Goal: Check status: Check status

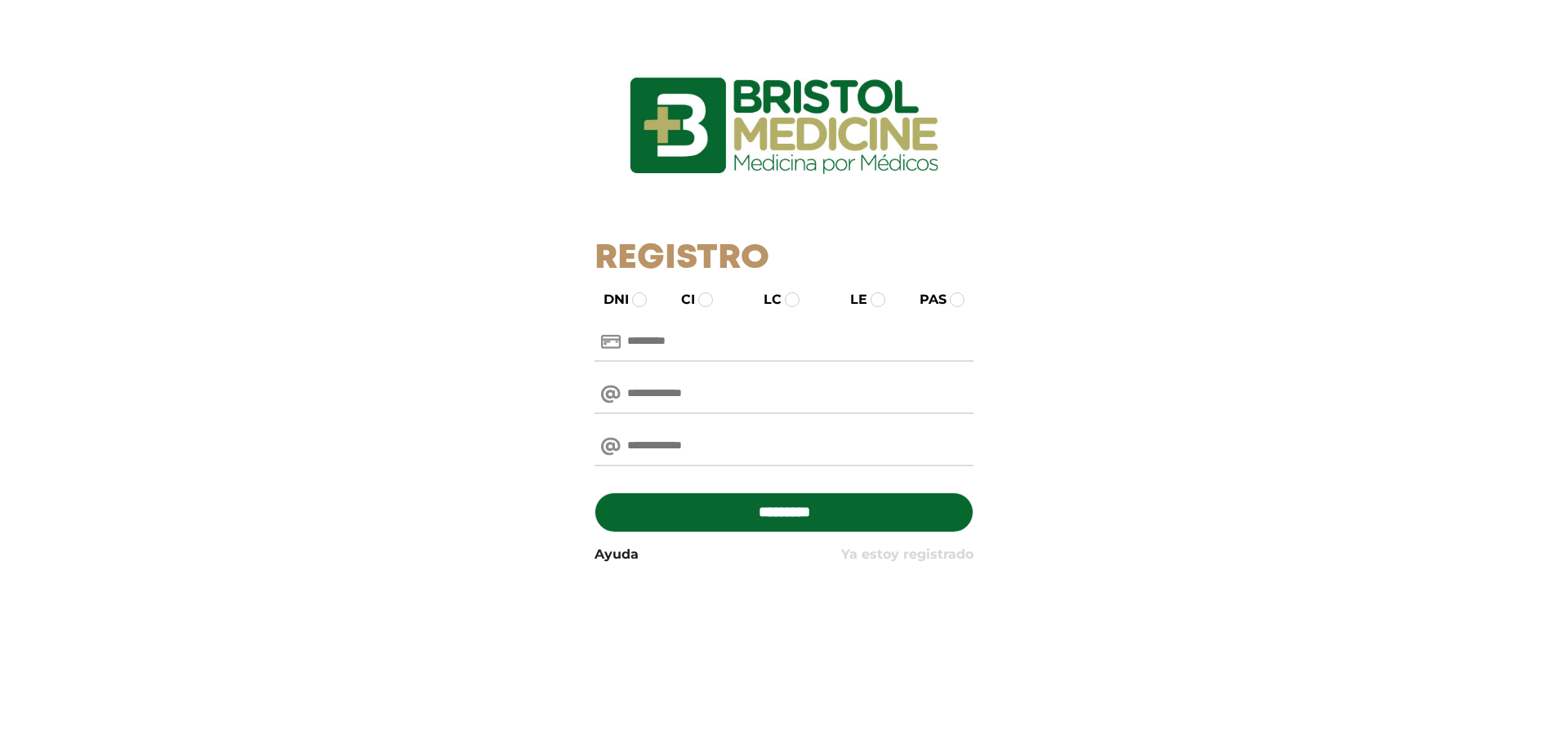
click at [922, 559] on link "Ya estoy registrado" at bounding box center [907, 554] width 133 height 20
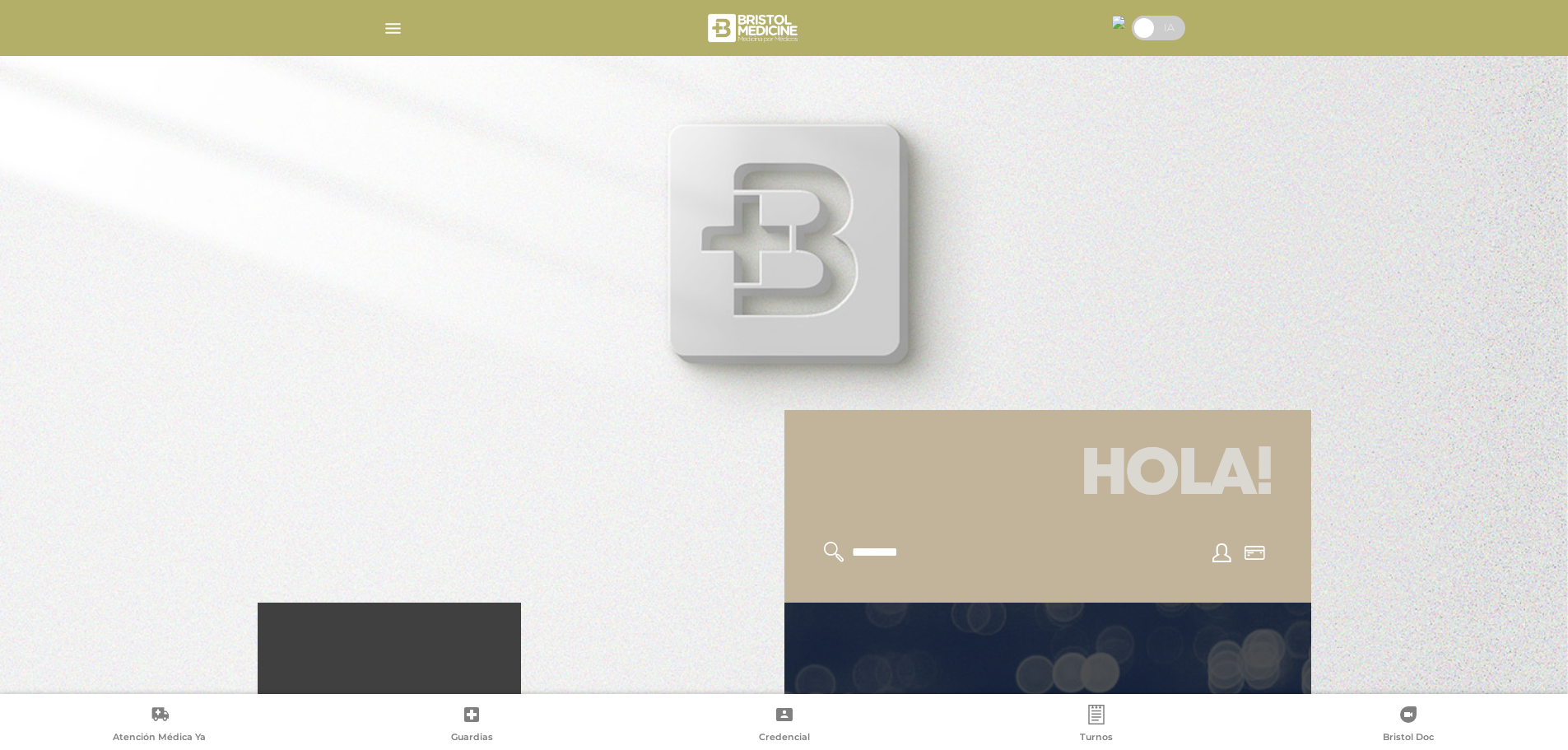
scroll to position [329, 0]
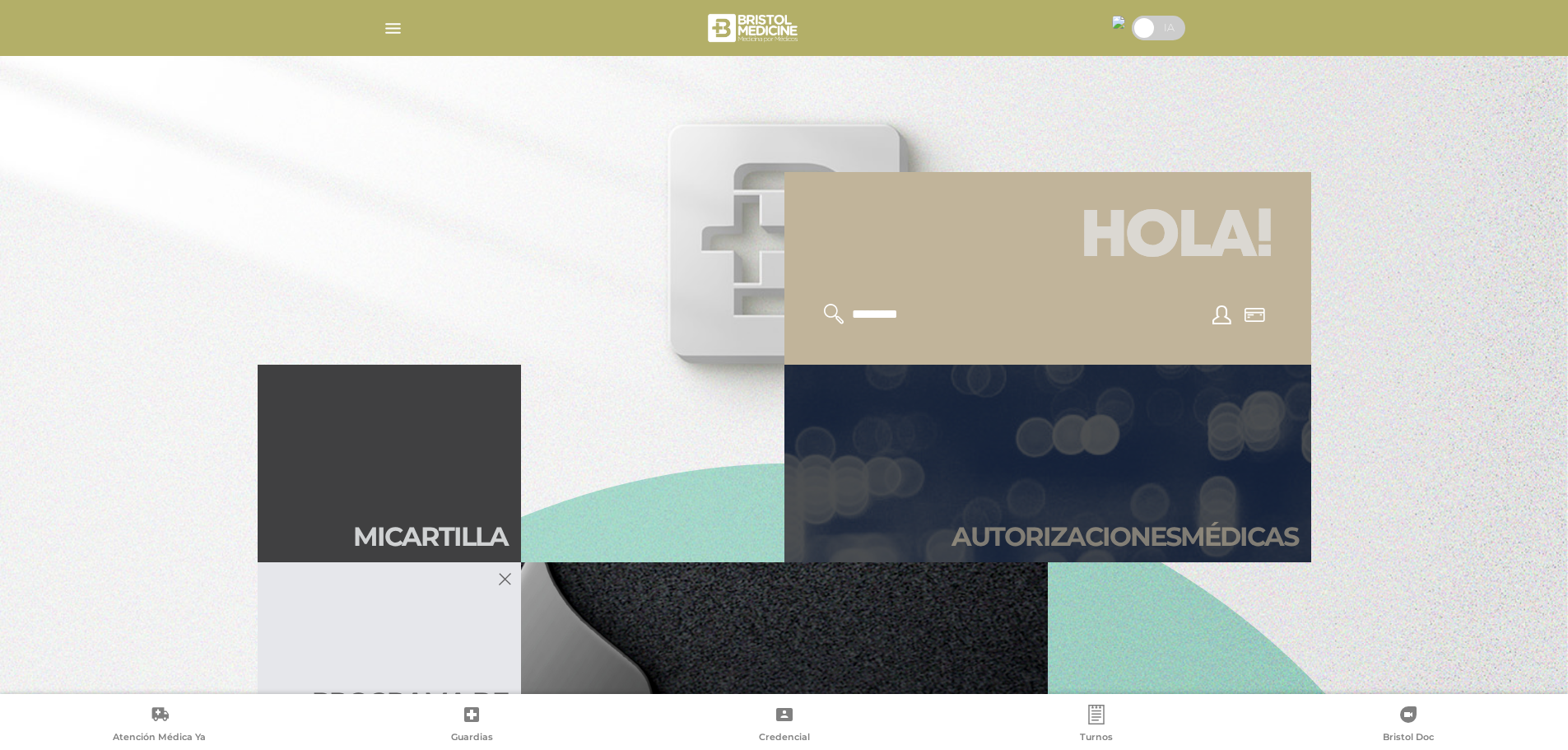
click at [1056, 528] on h2 "Autori zaciones médicas" at bounding box center [1125, 536] width 347 height 32
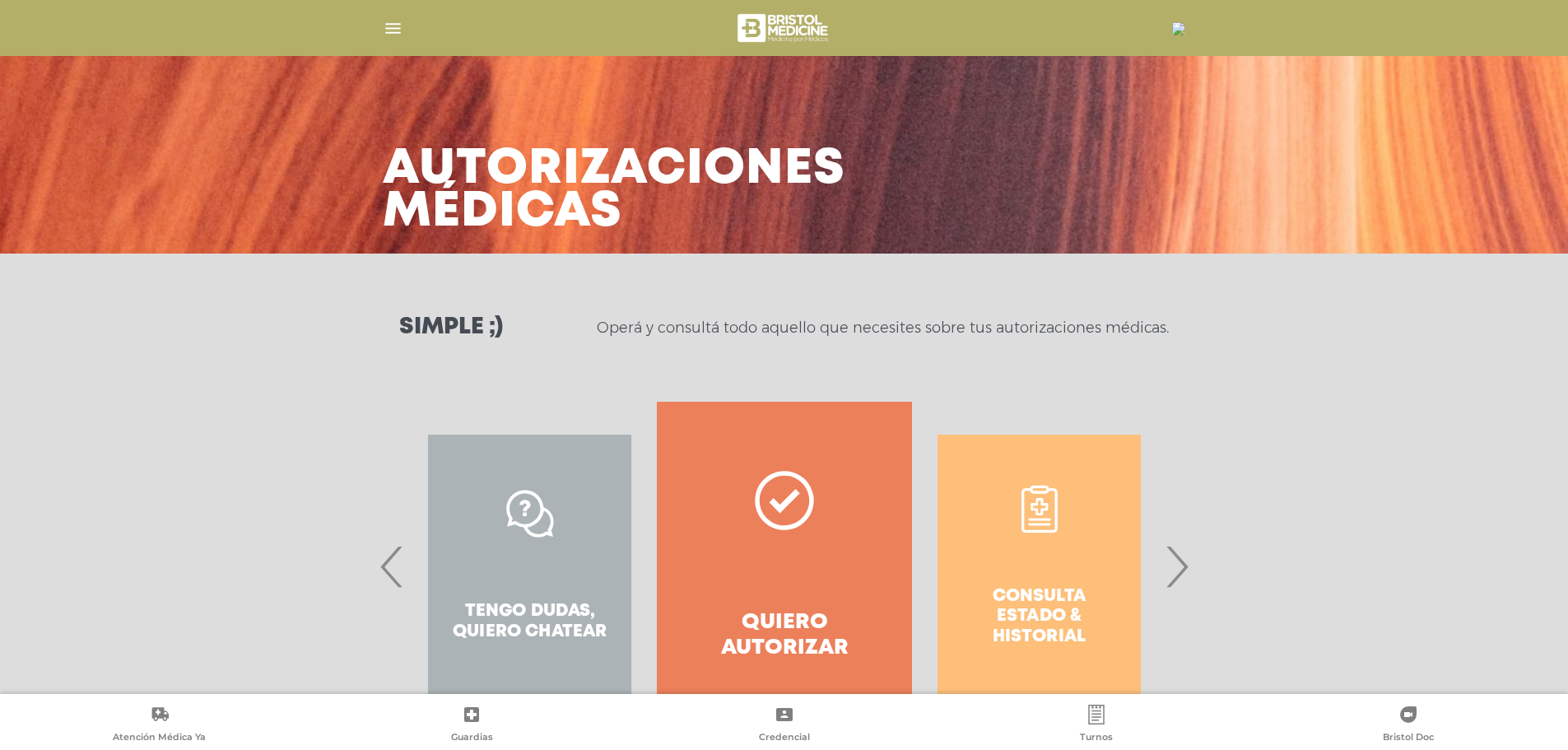
click at [1190, 572] on span "›" at bounding box center [1176, 566] width 32 height 89
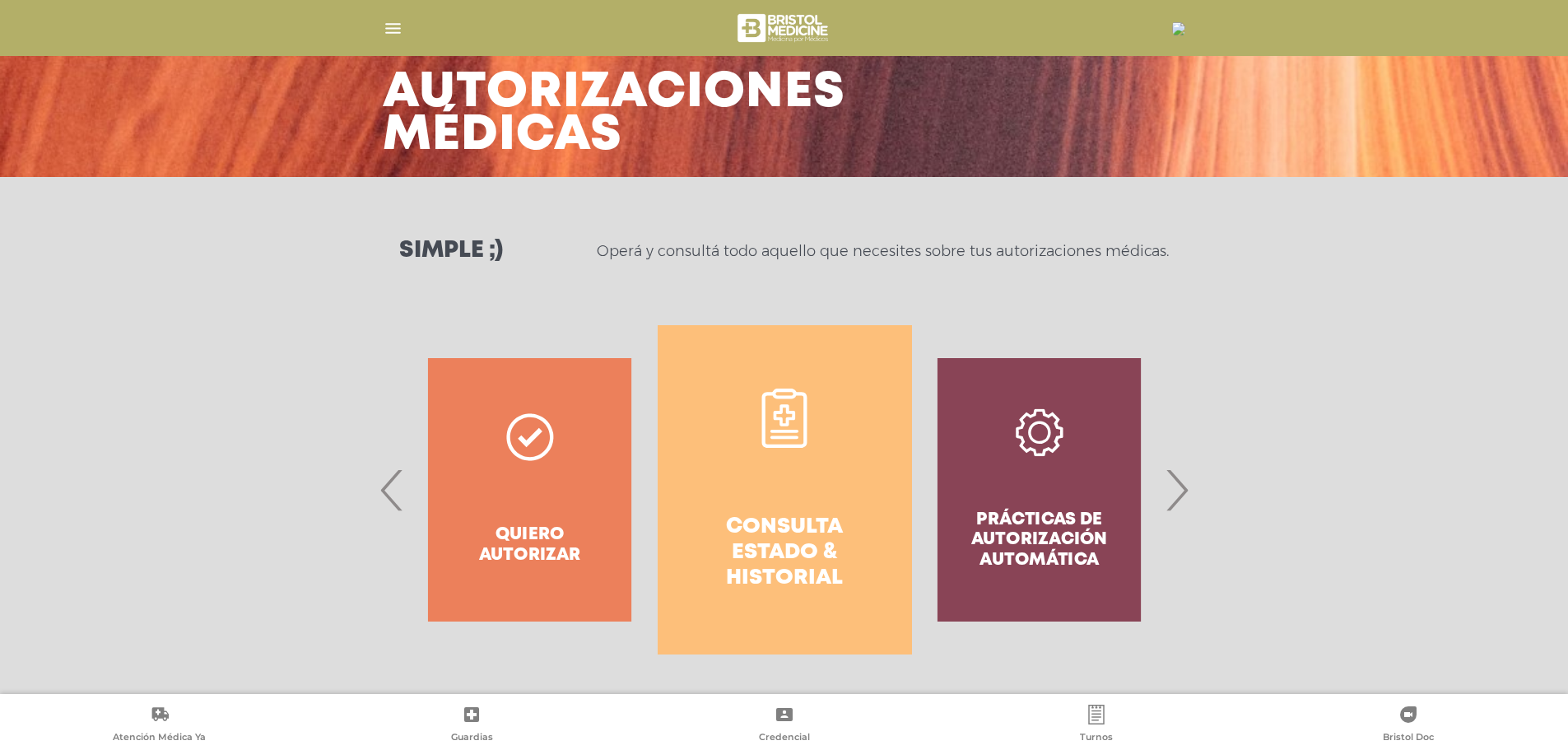
click at [797, 516] on h4 "Consulta estado & historial" at bounding box center [784, 554] width 195 height 77
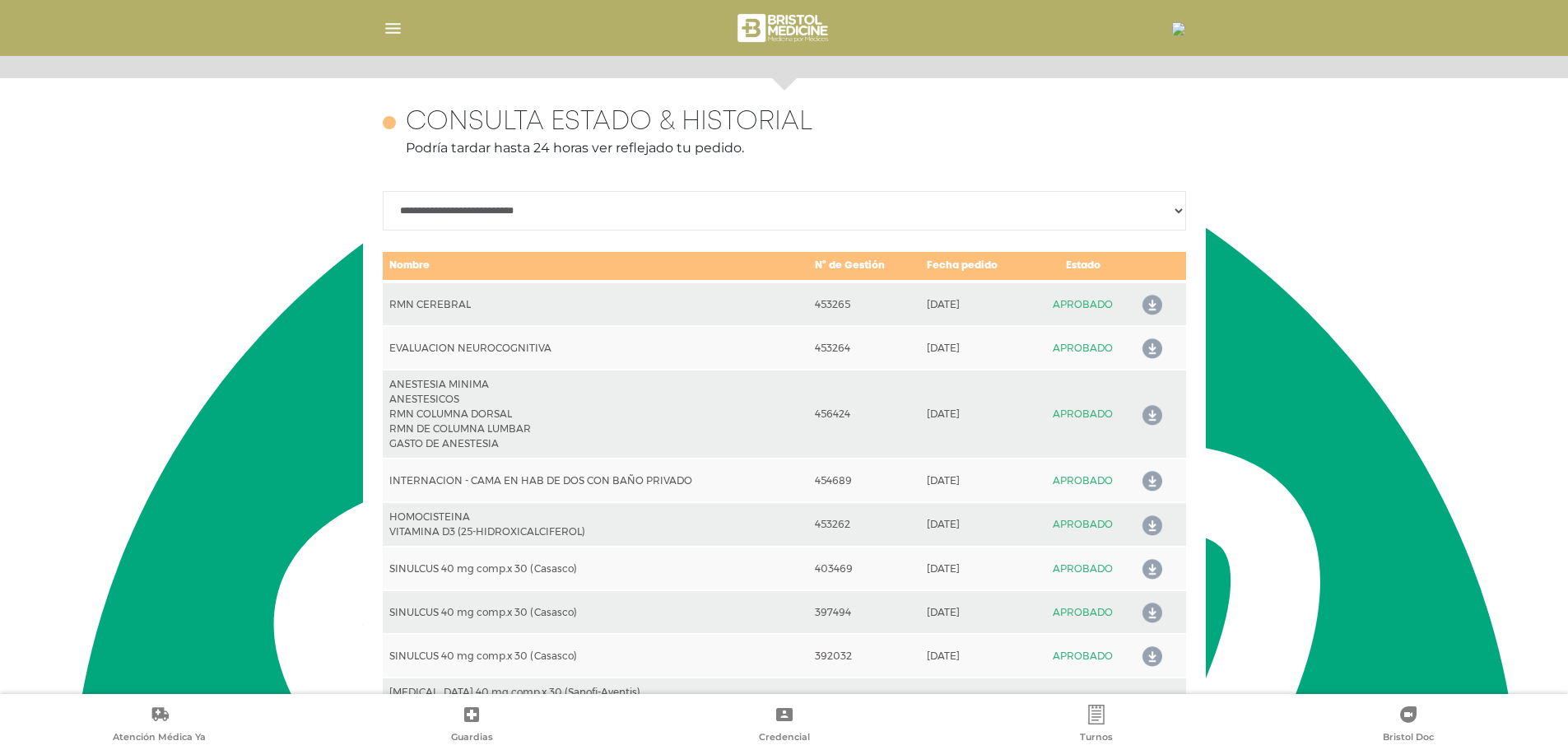
scroll to position [731, 0]
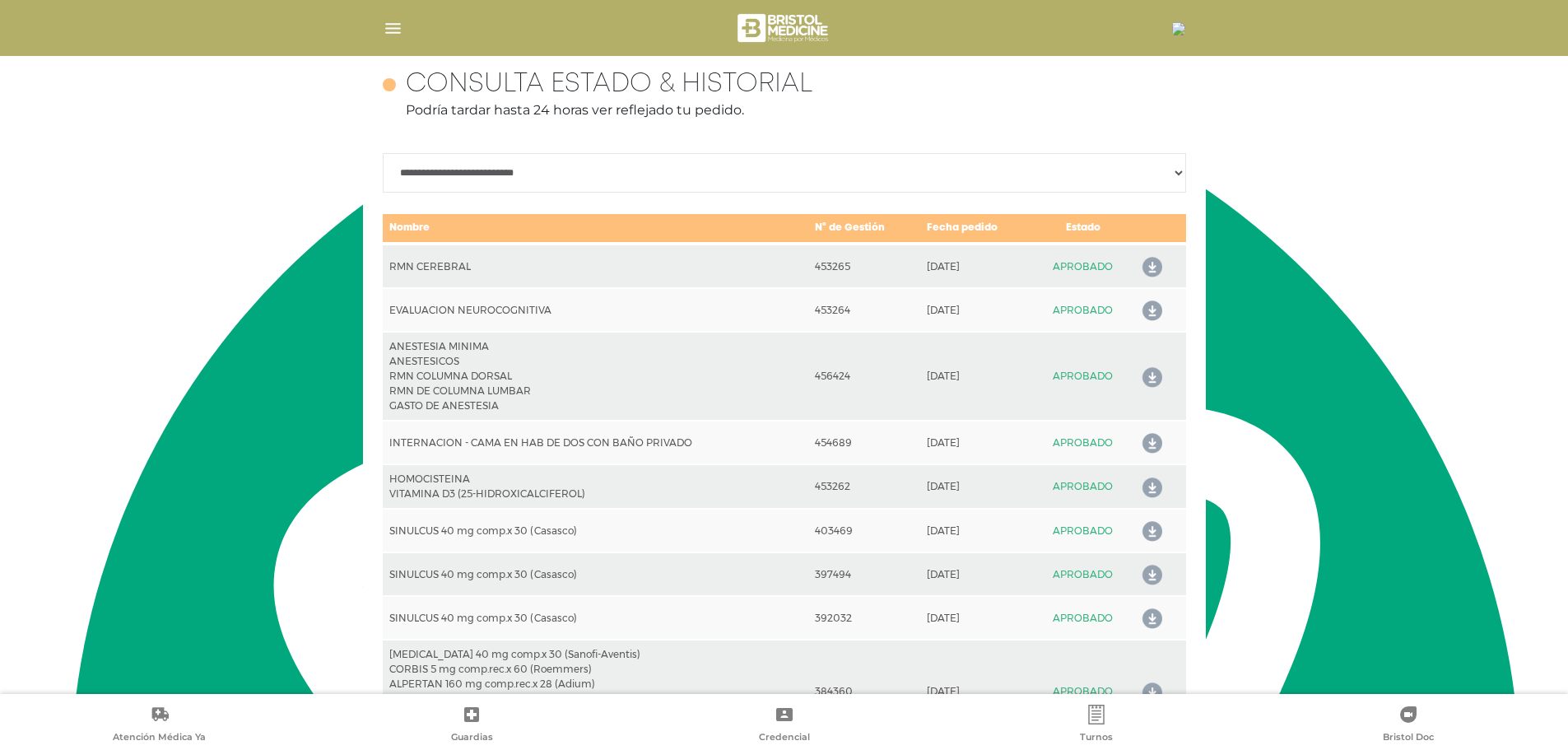
click at [1146, 269] on icon at bounding box center [1148, 267] width 26 height 26
